Goal: Information Seeking & Learning: Learn about a topic

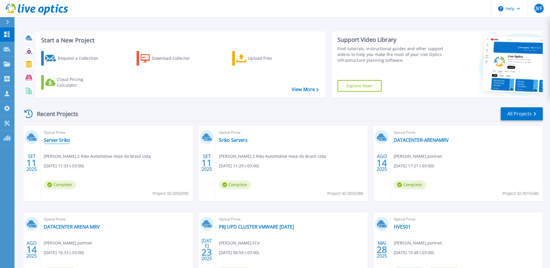
click at [61, 140] on link "Server Sriko" at bounding box center [57, 140] width 26 height 6
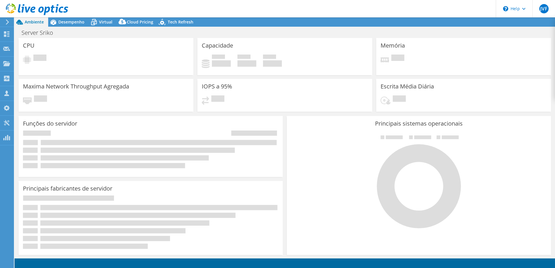
select select "USEast"
select select "USD"
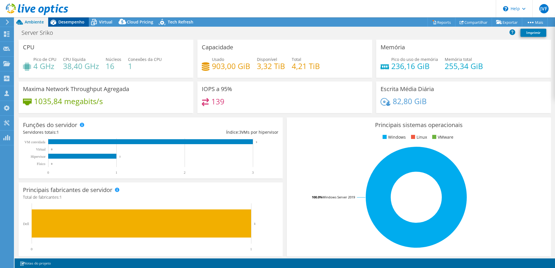
click at [72, 23] on span "Desempenho" at bounding box center [71, 22] width 26 height 6
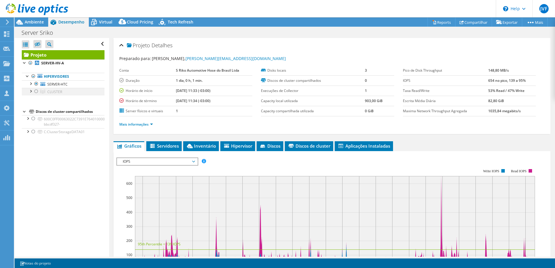
click at [36, 92] on div at bounding box center [36, 91] width 6 height 7
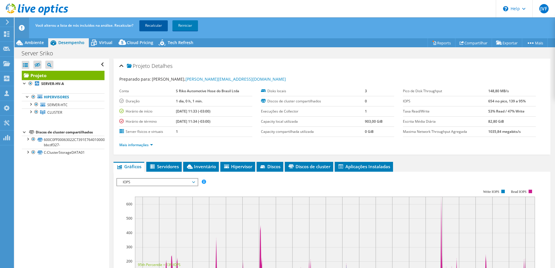
click at [157, 28] on link "Recalcular" at bounding box center [153, 25] width 28 height 10
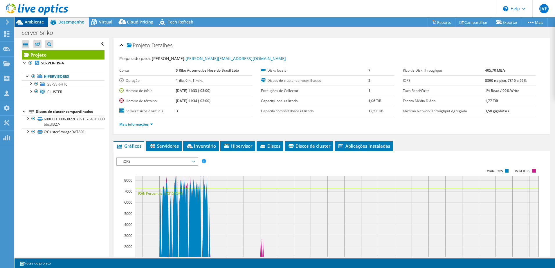
click at [33, 24] on span "Ambiente" at bounding box center [34, 22] width 19 height 6
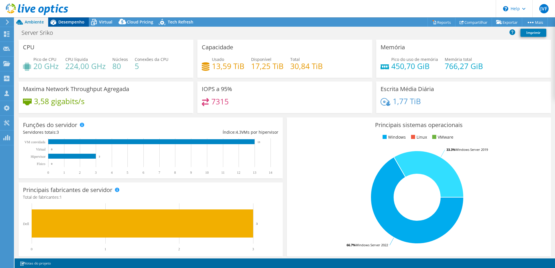
click at [73, 21] on span "Desempenho" at bounding box center [71, 22] width 26 height 6
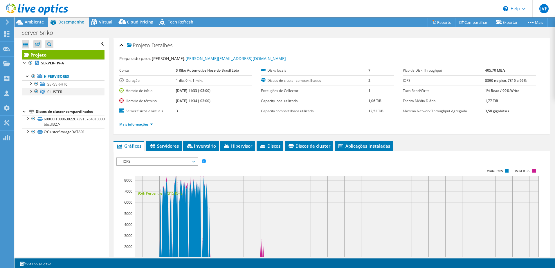
click at [31, 89] on div at bounding box center [31, 91] width 6 height 6
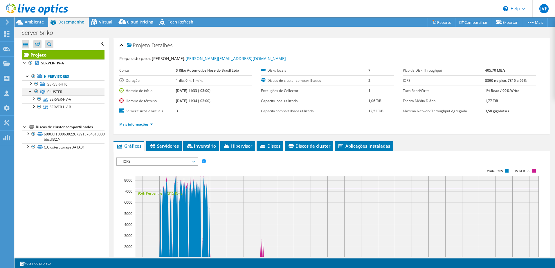
click at [31, 90] on div at bounding box center [31, 91] width 6 height 6
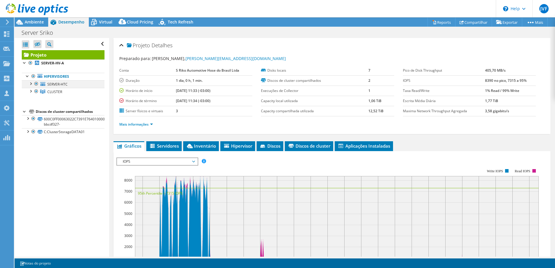
click at [32, 82] on div at bounding box center [31, 83] width 6 height 6
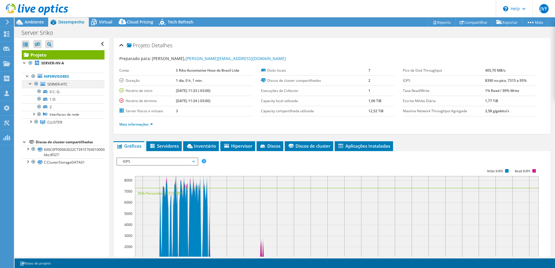
click at [32, 82] on div at bounding box center [31, 83] width 6 height 6
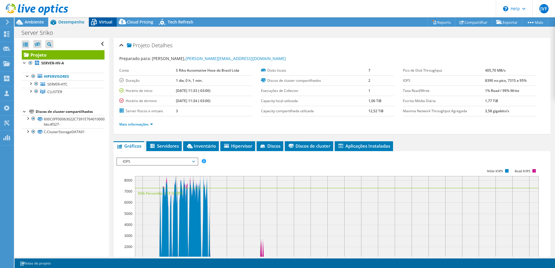
click at [105, 23] on span "Virtual" at bounding box center [105, 22] width 13 height 6
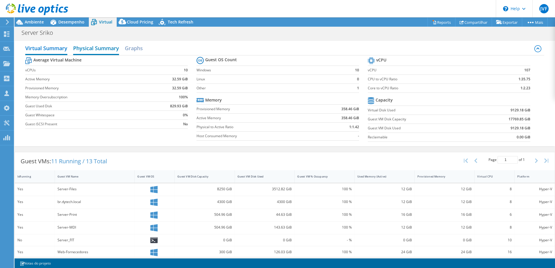
click at [82, 48] on h2 "Physical Summary" at bounding box center [96, 48] width 46 height 13
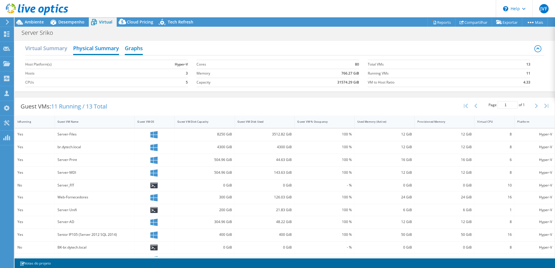
click at [132, 47] on h2 "Graphs" at bounding box center [134, 48] width 18 height 13
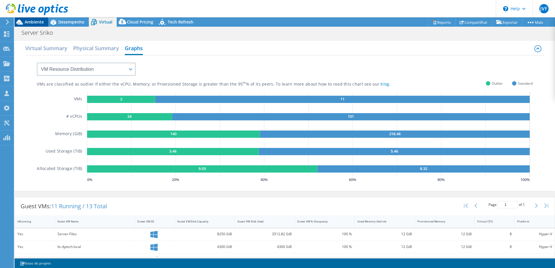
click at [35, 20] on span "Ambiente" at bounding box center [34, 22] width 19 height 6
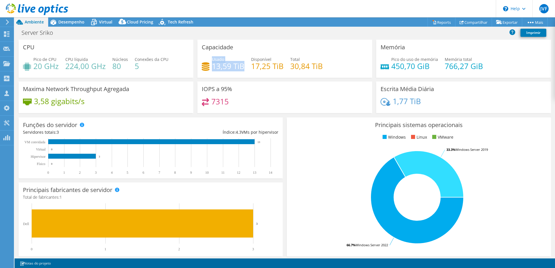
drag, startPoint x: 211, startPoint y: 66, endPoint x: 241, endPoint y: 65, distance: 30.2
click at [241, 65] on div "Usado 13,59 TiB" at bounding box center [223, 62] width 43 height 13
click at [242, 63] on h4 "13,59 TiB" at bounding box center [228, 66] width 32 height 6
click at [64, 24] on span "Desempenho" at bounding box center [71, 22] width 26 height 6
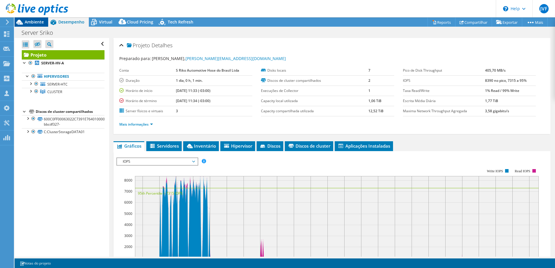
click at [28, 24] on span "Ambiente" at bounding box center [34, 22] width 19 height 6
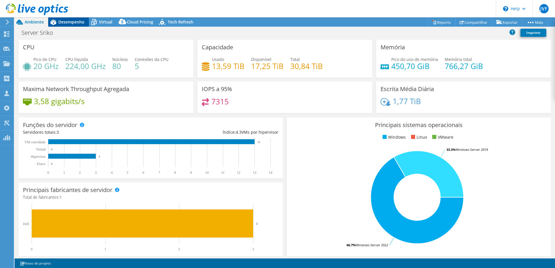
click at [68, 21] on span "Desempenho" at bounding box center [71, 22] width 26 height 6
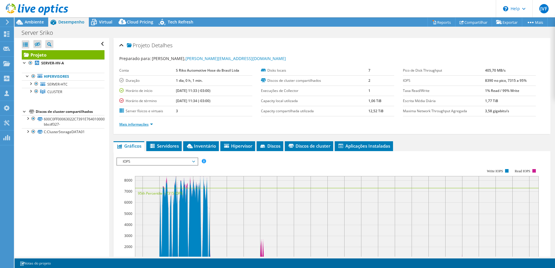
click at [139, 126] on link "Mais informações" at bounding box center [136, 124] width 34 height 5
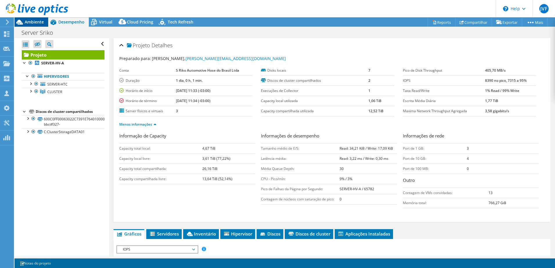
click at [34, 23] on span "Ambiente" at bounding box center [34, 22] width 19 height 6
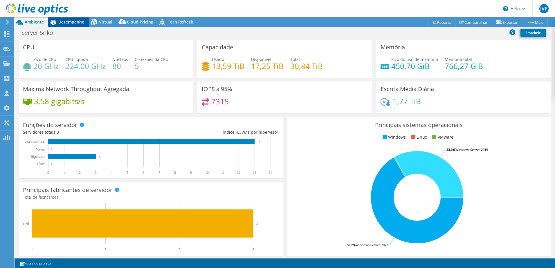
click at [75, 19] on span "Desempenho" at bounding box center [71, 22] width 26 height 6
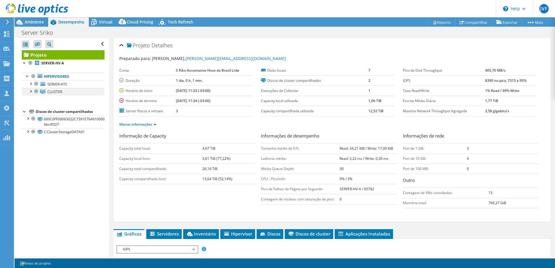
click at [30, 94] on div at bounding box center [31, 91] width 6 height 6
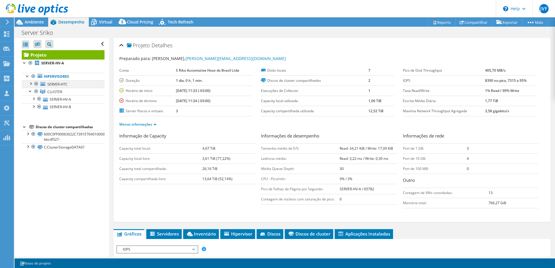
click at [31, 82] on div at bounding box center [31, 83] width 6 height 6
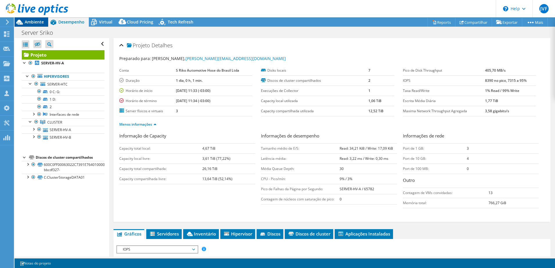
click at [32, 24] on span "Ambiente" at bounding box center [34, 22] width 19 height 6
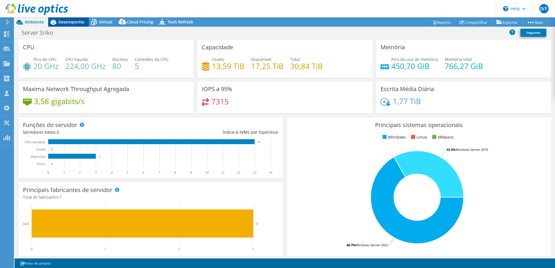
click at [70, 20] on span "Desempenho" at bounding box center [71, 22] width 26 height 6
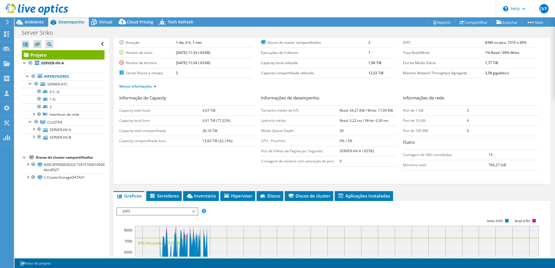
scroll to position [58, 0]
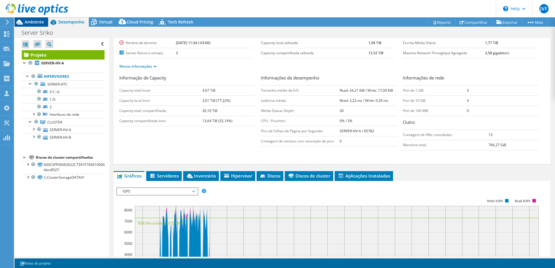
click at [37, 19] on span "Ambiente" at bounding box center [34, 22] width 19 height 6
